Goal: Task Accomplishment & Management: Manage account settings

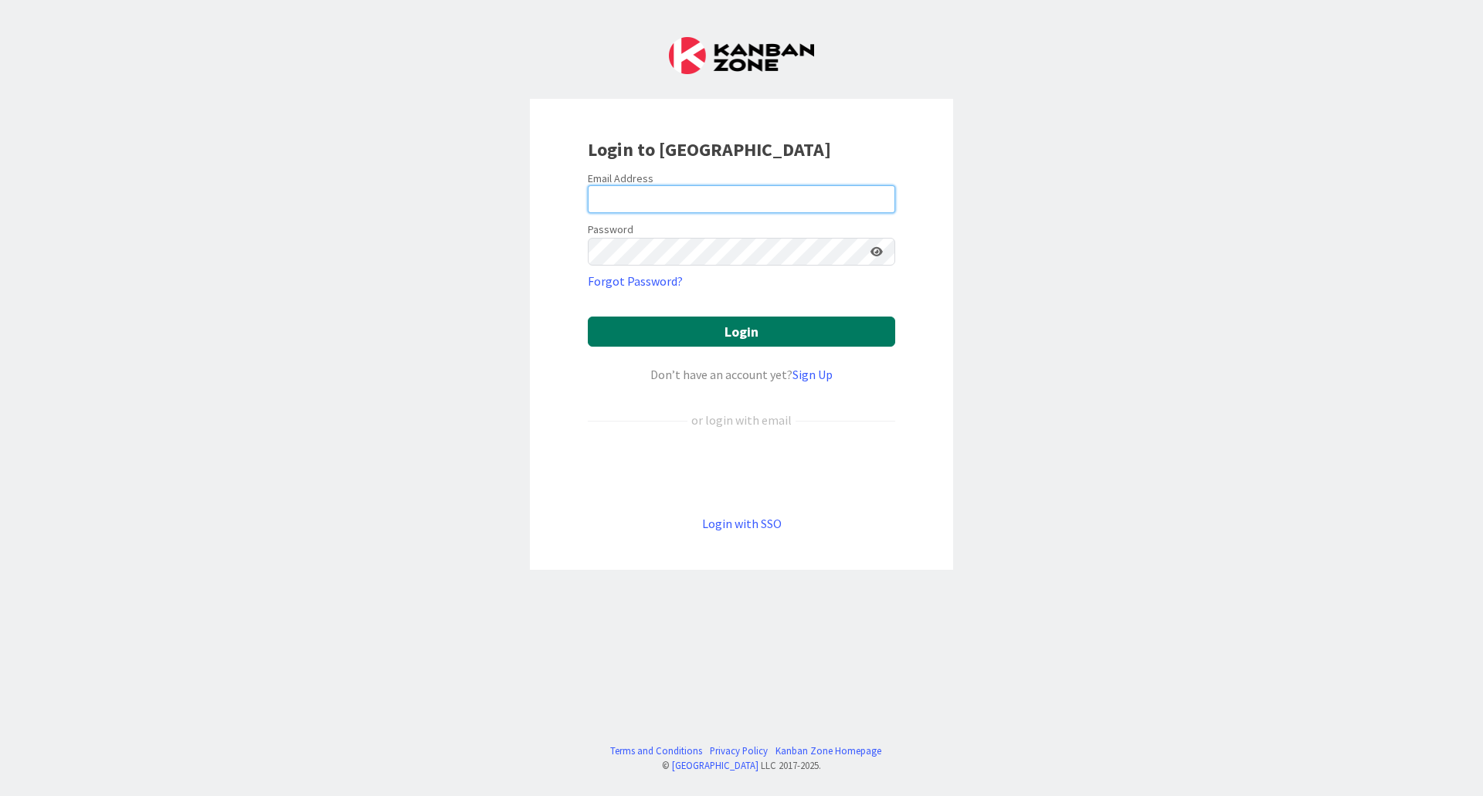
type input "[EMAIL_ADDRESS][PERSON_NAME][PERSON_NAME][DOMAIN_NAME]"
click at [698, 331] on button "Login" at bounding box center [741, 332] width 307 height 30
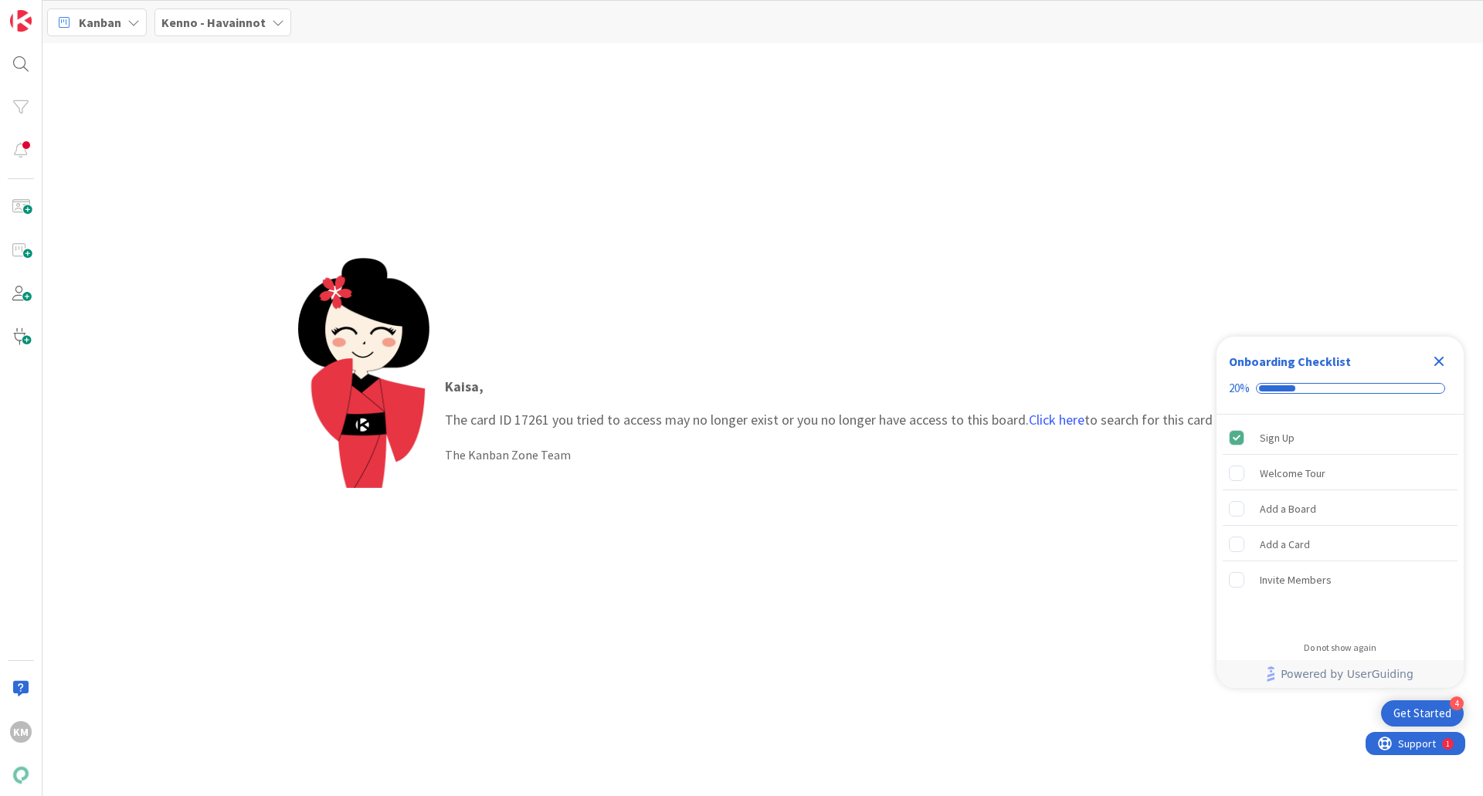
click at [218, 22] on b "Kenno - Havainnot" at bounding box center [213, 22] width 104 height 15
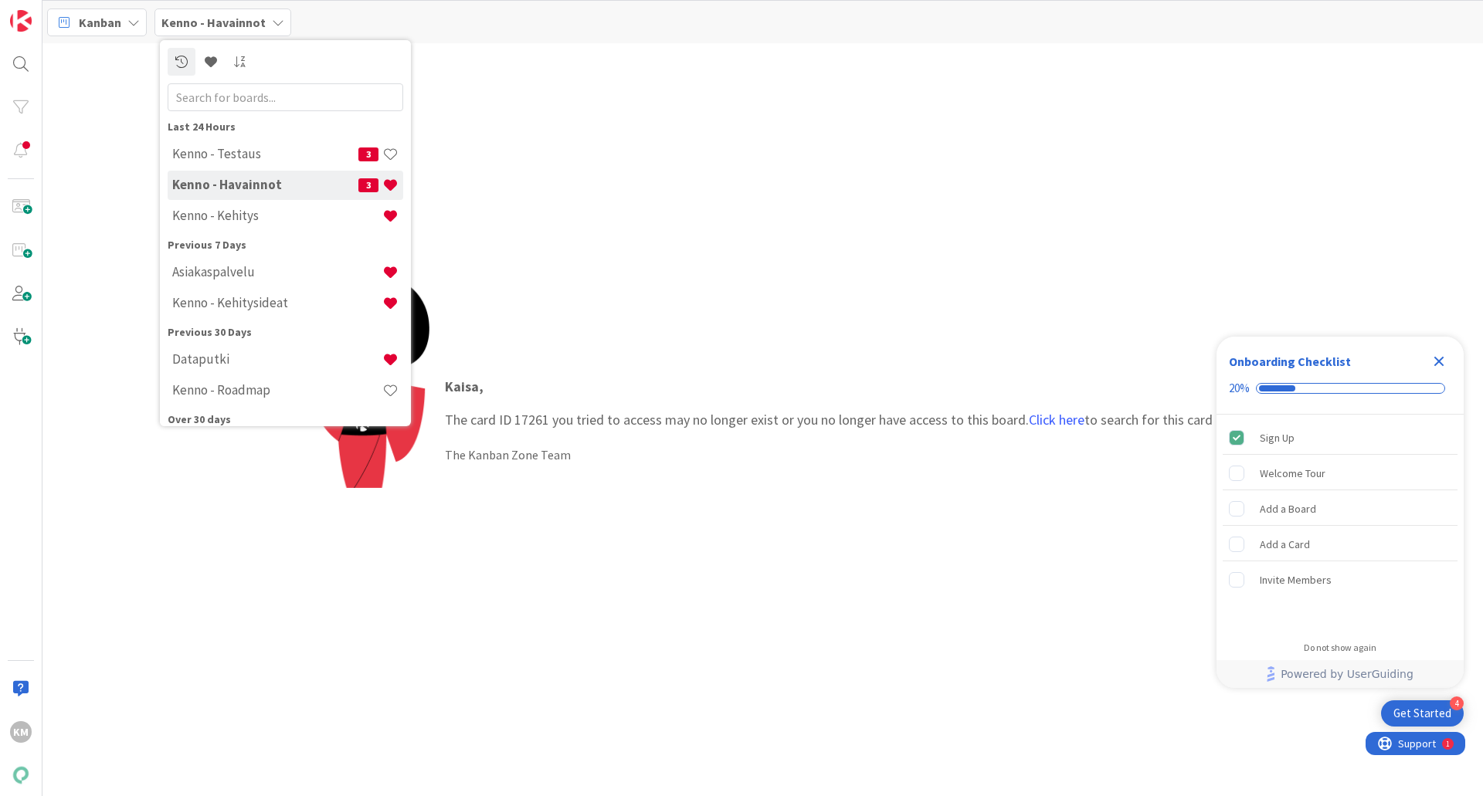
click at [718, 160] on div "Kaisa , The card ID 17261 you tried to access may no longer exist or you no lon…" at bounding box center [762, 419] width 1441 height 753
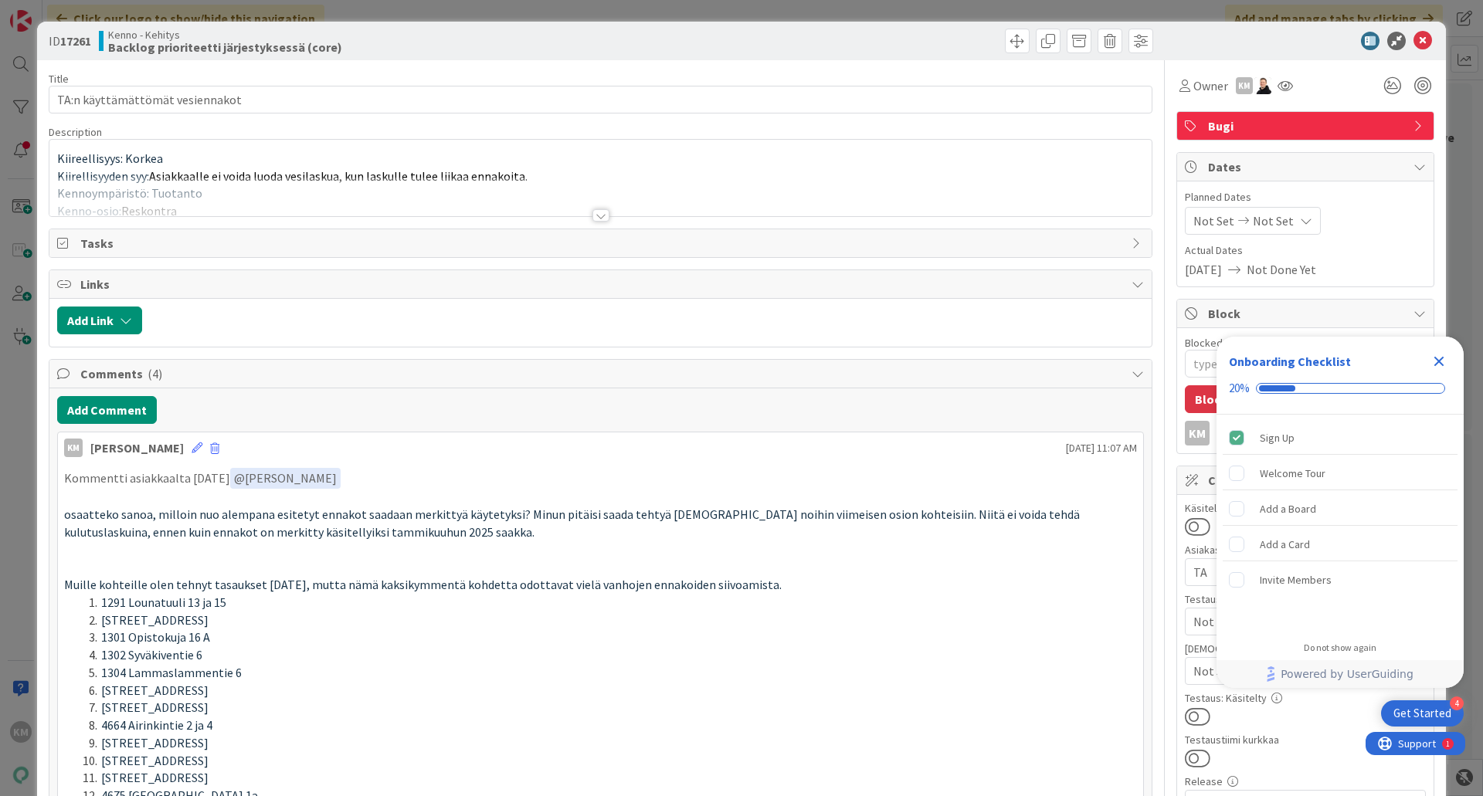
type textarea "x"
click at [1414, 42] on icon at bounding box center [1423, 41] width 19 height 19
